Goal: Task Accomplishment & Management: Use online tool/utility

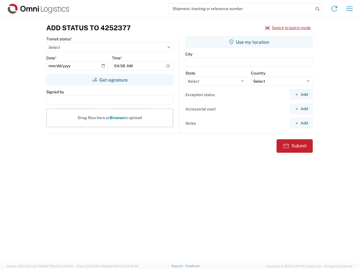
click at [241, 9] on input "search" at bounding box center [240, 8] width 145 height 11
click at [318, 9] on icon at bounding box center [318, 9] width 8 height 8
click at [334, 9] on icon at bounding box center [334, 8] width 9 height 9
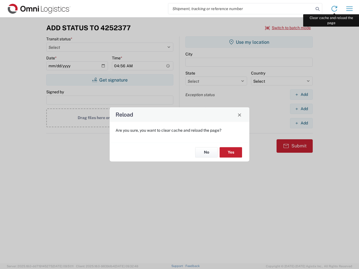
click at [350, 9] on div "Reload Are you sure, you want to clear cache and reload the page? No Yes" at bounding box center [179, 134] width 359 height 269
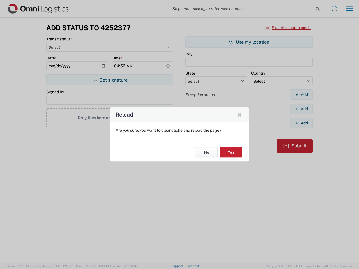
click at [288, 28] on div "Reload Are you sure, you want to clear cache and reload the page? No Yes" at bounding box center [179, 134] width 359 height 269
click at [110, 80] on div "Reload Are you sure, you want to clear cache and reload the page? No Yes" at bounding box center [179, 134] width 359 height 269
click at [249, 42] on div "Reload Are you sure, you want to clear cache and reload the page? No Yes" at bounding box center [179, 134] width 359 height 269
click at [301, 95] on div "Reload Are you sure, you want to clear cache and reload the page? No Yes" at bounding box center [179, 134] width 359 height 269
click at [301, 109] on div "Reload Are you sure, you want to clear cache and reload the page? No Yes" at bounding box center [179, 134] width 359 height 269
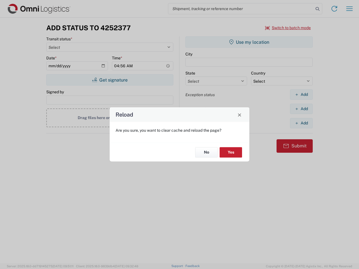
click at [301, 123] on div "Reload Are you sure, you want to clear cache and reload the page? No Yes" at bounding box center [179, 134] width 359 height 269
